Goal: Share content: Share content

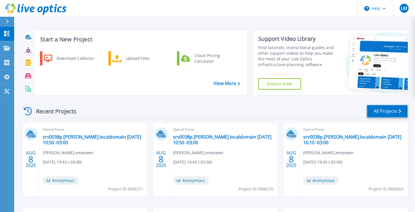
click at [376, 115] on link "All Projects" at bounding box center [387, 111] width 41 height 13
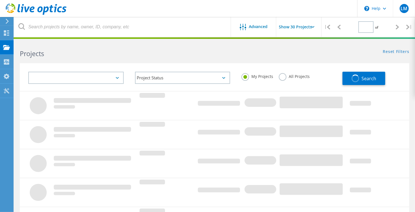
type input "1"
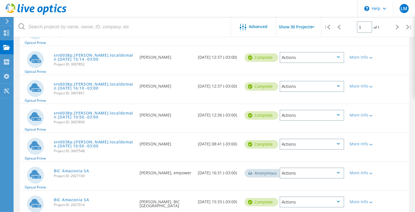
scroll to position [708, 0]
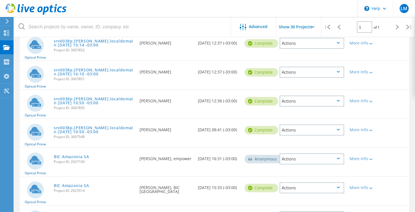
click at [338, 156] on div "Actions" at bounding box center [312, 158] width 65 height 11
click at [310, 160] on div "Share" at bounding box center [311, 163] width 63 height 9
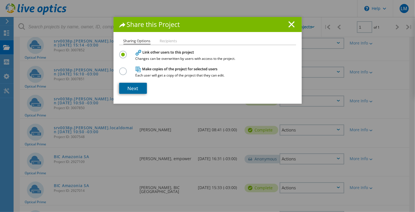
click at [129, 88] on link "Next" at bounding box center [133, 88] width 28 height 11
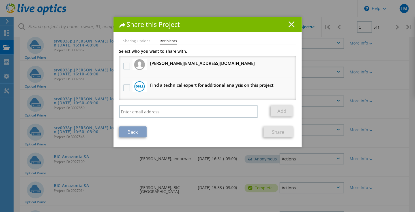
click at [289, 25] on line at bounding box center [292, 25] width 6 height 6
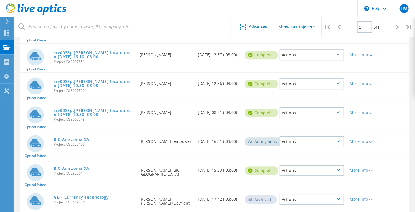
scroll to position [736, 0]
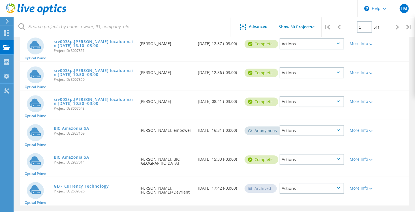
click at [339, 158] on icon at bounding box center [338, 159] width 3 height 2
click at [329, 161] on div "Share" at bounding box center [311, 163] width 63 height 9
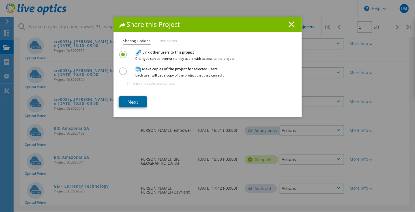
click at [133, 101] on link "Next" at bounding box center [133, 101] width 28 height 11
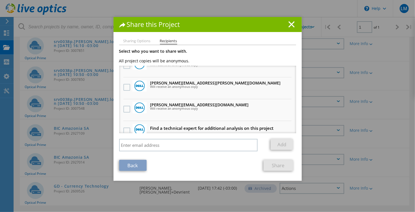
scroll to position [170, 0]
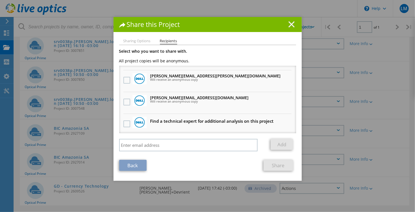
click at [289, 25] on line at bounding box center [292, 25] width 6 height 6
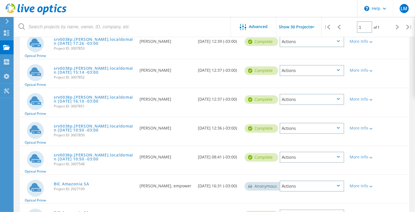
scroll to position [680, 0]
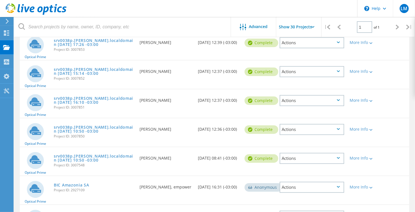
click at [338, 99] on icon at bounding box center [338, 100] width 3 height 2
click at [315, 103] on div "Share" at bounding box center [311, 105] width 63 height 9
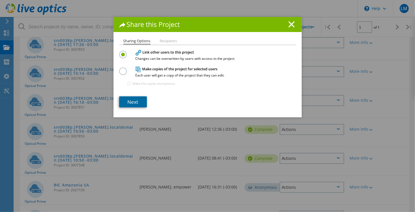
click at [123, 101] on link "Next" at bounding box center [133, 101] width 28 height 11
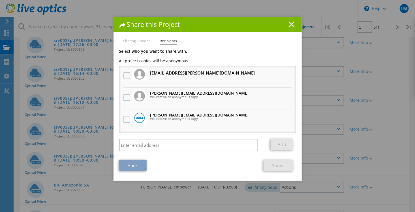
click at [289, 24] on icon at bounding box center [292, 24] width 6 height 6
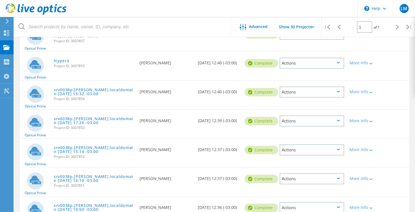
scroll to position [595, 0]
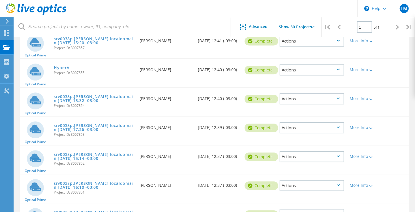
click at [339, 97] on div "Actions" at bounding box center [312, 98] width 65 height 11
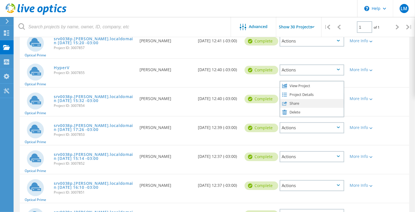
click at [325, 101] on div "Share" at bounding box center [311, 103] width 63 height 9
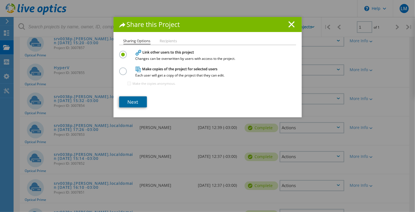
click at [121, 102] on link "Next" at bounding box center [133, 101] width 28 height 11
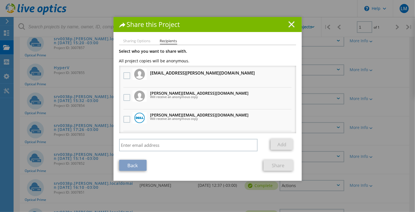
click at [289, 24] on line at bounding box center [292, 25] width 6 height 6
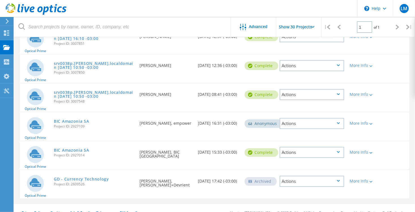
scroll to position [749, 0]
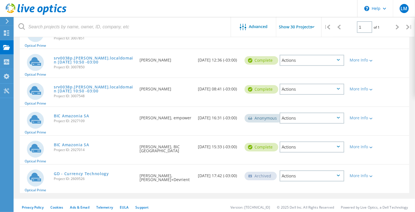
click at [336, 171] on div "Actions" at bounding box center [312, 175] width 65 height 11
click at [315, 173] on div "Share" at bounding box center [311, 175] width 63 height 9
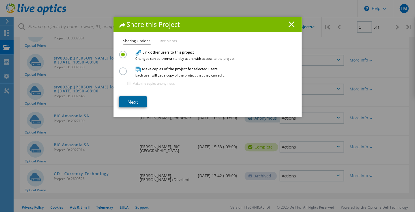
click at [138, 104] on link "Next" at bounding box center [133, 101] width 28 height 11
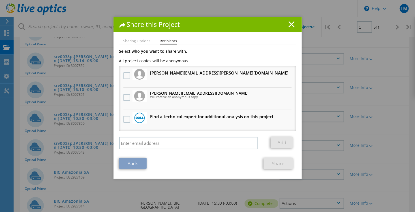
scroll to position [692, 0]
click at [289, 25] on icon at bounding box center [292, 24] width 6 height 6
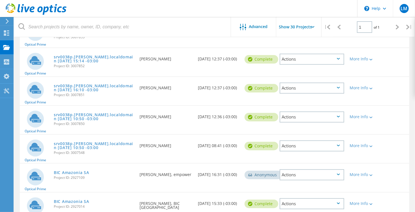
click at [328, 171] on div "Actions" at bounding box center [312, 174] width 65 height 11
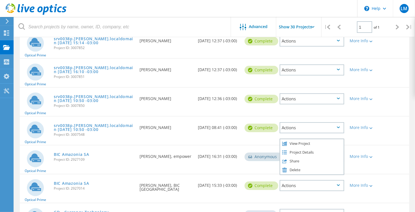
scroll to position [720, 0]
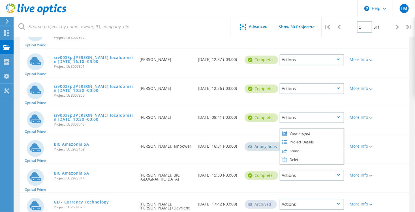
click at [330, 172] on div "Actions" at bounding box center [312, 175] width 65 height 11
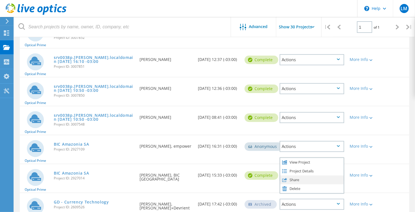
click at [302, 176] on div "Share" at bounding box center [311, 179] width 63 height 9
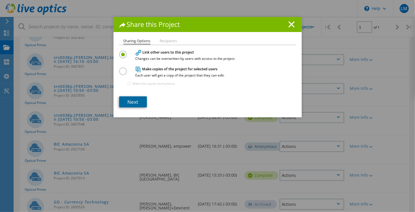
click at [135, 104] on link "Next" at bounding box center [133, 101] width 28 height 11
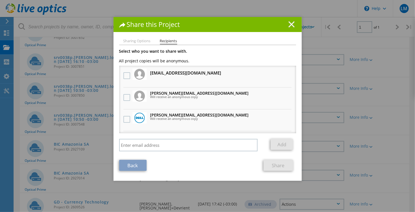
click at [289, 24] on line at bounding box center [292, 25] width 6 height 6
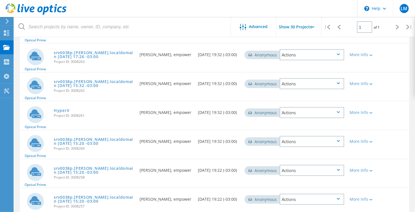
scroll to position [239, 0]
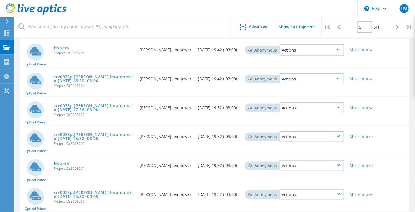
click at [339, 78] on icon at bounding box center [338, 79] width 3 height 2
click at [217, 91] on div "Optical Prime srv0038p.diana.localdomain 2025-07-25 15:20 -03:00 Project ID: 30…" at bounding box center [215, 82] width 390 height 28
